Goal: Task Accomplishment & Management: Manage account settings

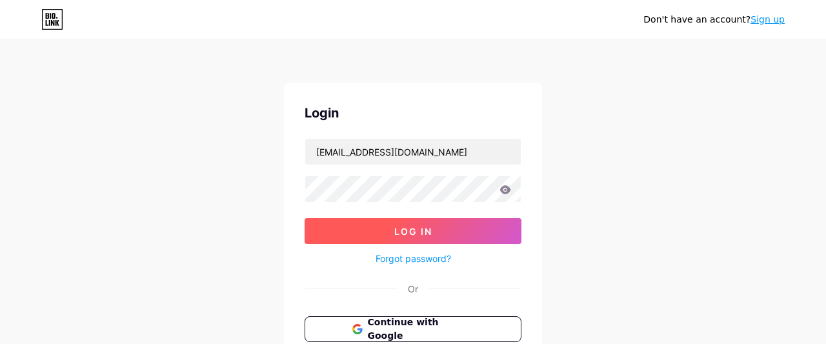
click at [422, 232] on span "Log In" at bounding box center [413, 231] width 38 height 11
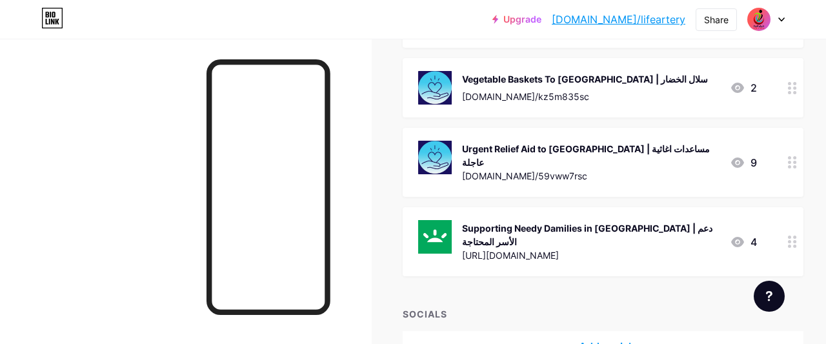
scroll to position [403, 0]
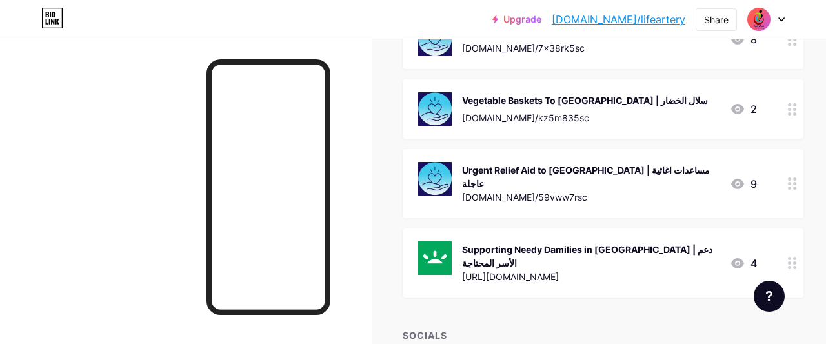
click at [598, 243] on div "Supporting Needy Damilies in [GEOGRAPHIC_DATA] | دعم الأسر المحتاجة" at bounding box center [591, 256] width 258 height 27
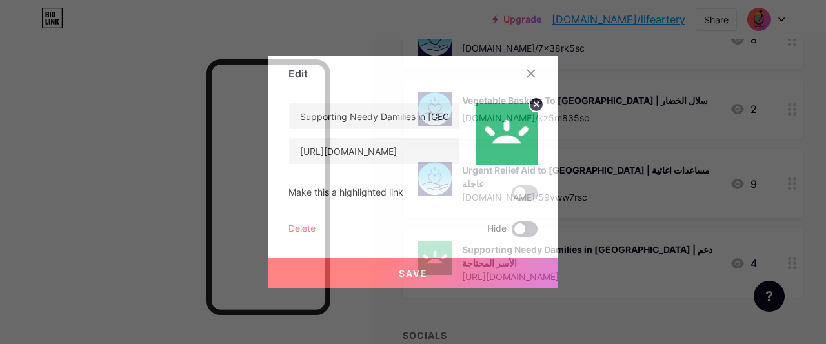
click at [526, 229] on span at bounding box center [525, 228] width 26 height 15
click at [512, 232] on input "checkbox" at bounding box center [512, 232] width 0 height 0
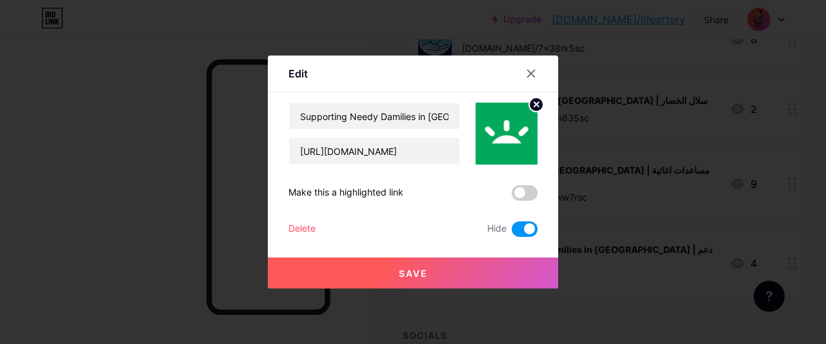
click at [480, 269] on button "Save" at bounding box center [413, 273] width 291 height 31
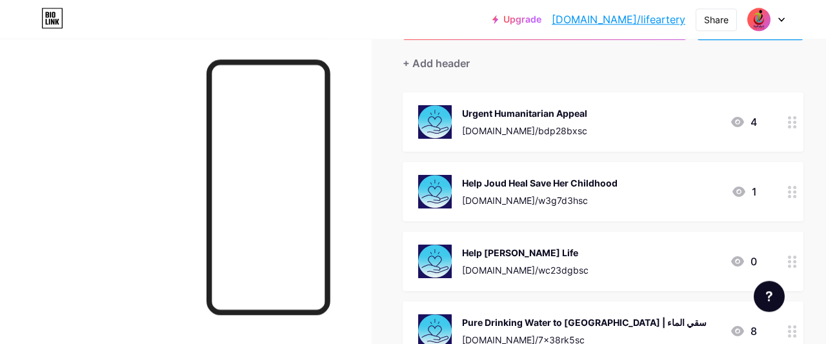
scroll to position [134, 0]
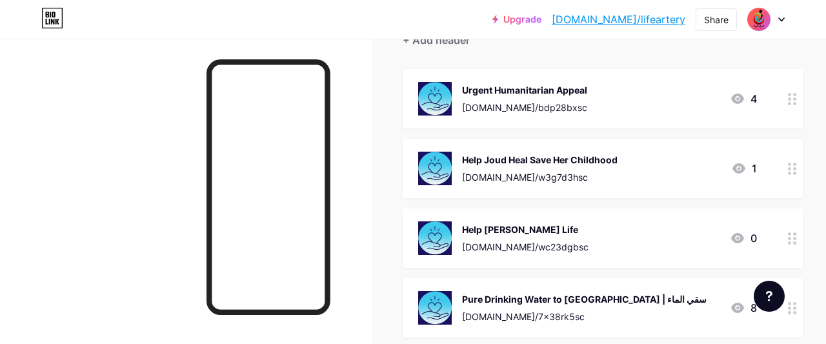
click at [607, 232] on div "Help [PERSON_NAME] Life [DOMAIN_NAME]/wc23dgbsc 0" at bounding box center [587, 238] width 339 height 34
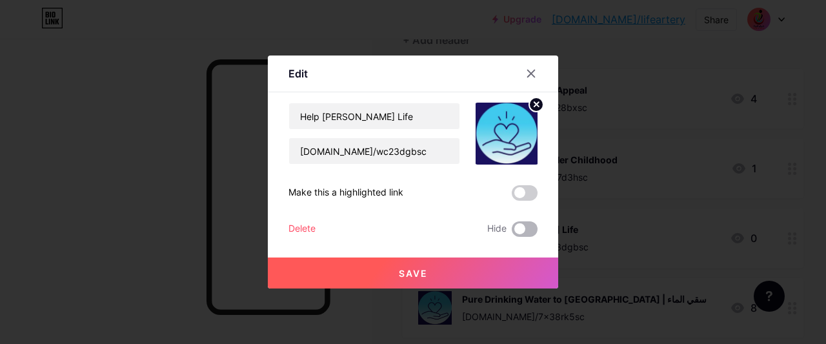
click at [526, 232] on span at bounding box center [525, 228] width 26 height 15
click at [512, 232] on input "checkbox" at bounding box center [512, 232] width 0 height 0
click at [476, 267] on button "Save" at bounding box center [413, 273] width 291 height 31
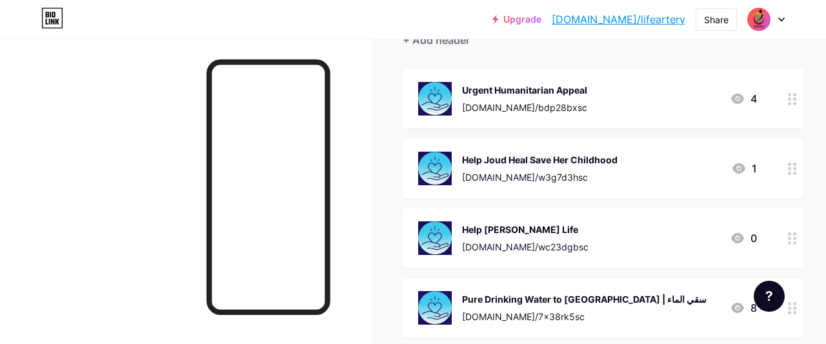
click at [528, 237] on div "Help [PERSON_NAME] Life [DOMAIN_NAME]/wc23dgbsc" at bounding box center [525, 238] width 127 height 34
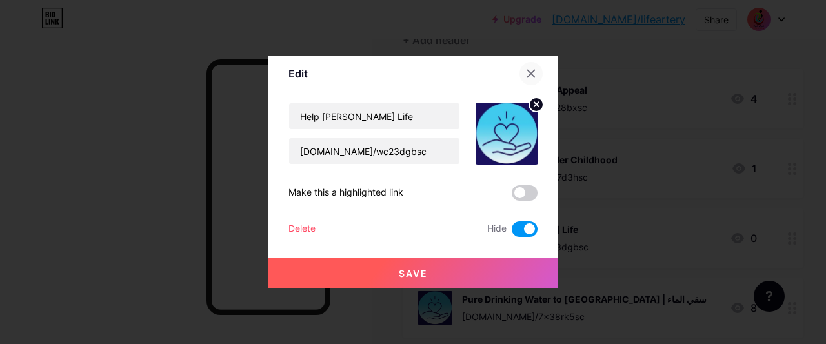
click at [527, 77] on icon at bounding box center [531, 73] width 10 height 10
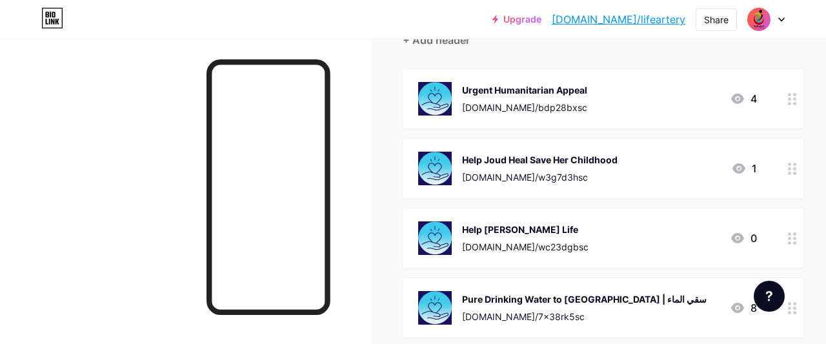
click at [539, 172] on div "[DOMAIN_NAME]/w3g7d3hsc" at bounding box center [540, 177] width 156 height 14
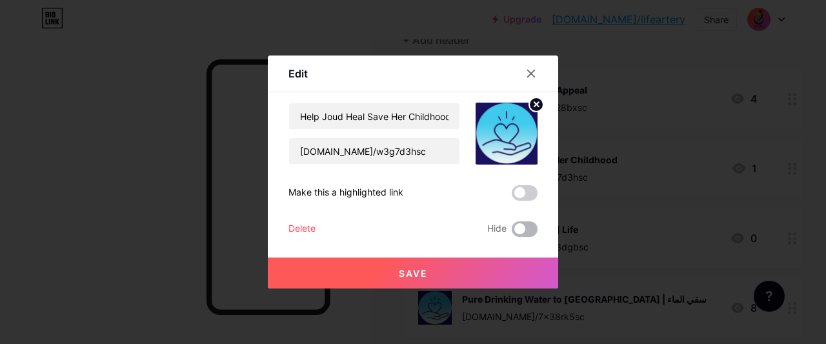
click at [524, 226] on span at bounding box center [525, 228] width 26 height 15
click at [512, 232] on input "checkbox" at bounding box center [512, 232] width 0 height 0
click at [469, 264] on button "Save" at bounding box center [413, 273] width 291 height 31
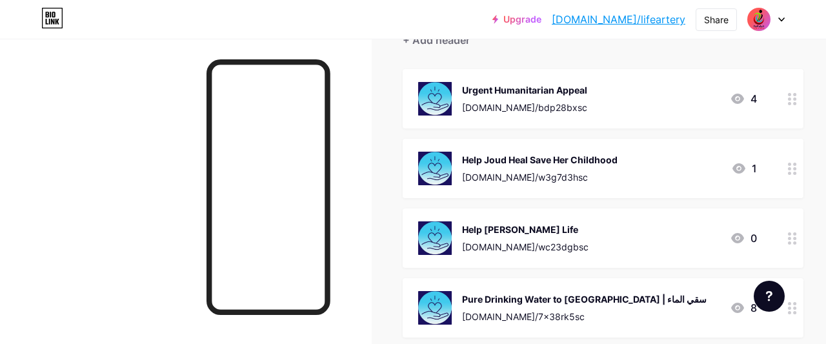
click at [533, 103] on div "[DOMAIN_NAME]/bdp28bxsc" at bounding box center [524, 108] width 125 height 14
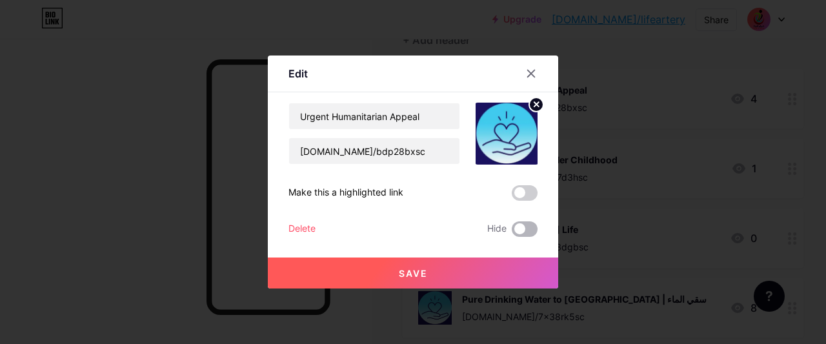
click at [518, 229] on span at bounding box center [525, 228] width 26 height 15
click at [512, 232] on input "checkbox" at bounding box center [512, 232] width 0 height 0
click at [434, 263] on button "Save" at bounding box center [413, 273] width 291 height 31
